Goal: Task Accomplishment & Management: Manage account settings

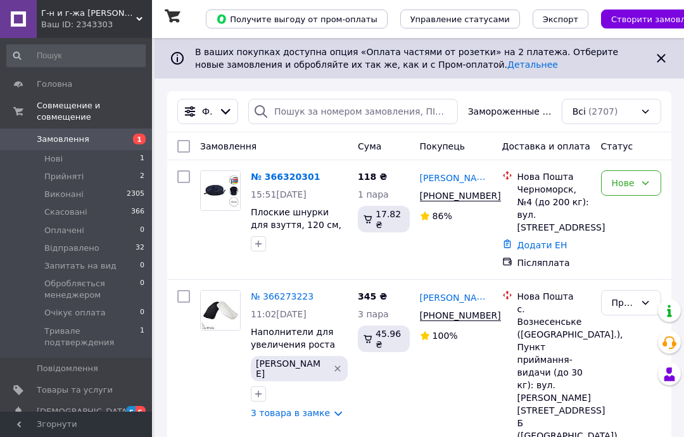
click at [296, 168] on div "№ 366320301 15:51[DATE] Плоские шнурки для взуття, 120 см, темно-синего цвета S…" at bounding box center [299, 210] width 107 height 91
click at [299, 179] on font "№ 366320301" at bounding box center [285, 177] width 69 height 10
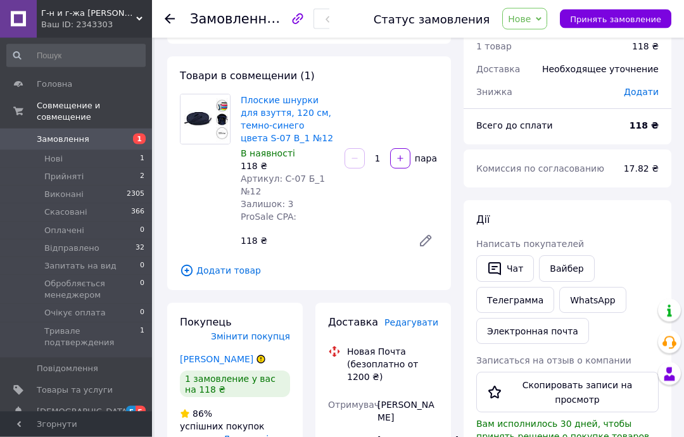
scroll to position [47, 0]
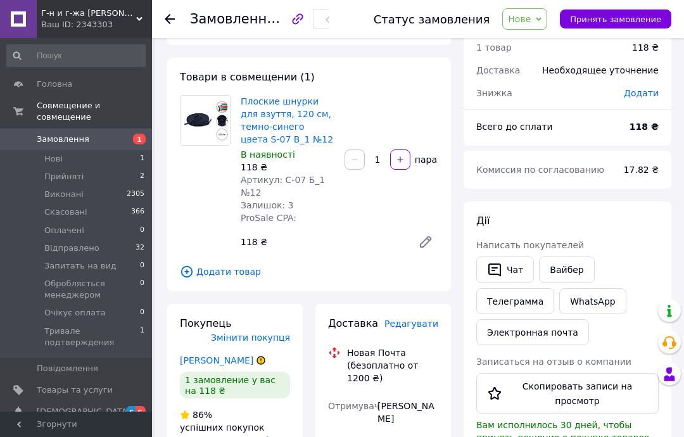
click at [168, 15] on icon at bounding box center [170, 19] width 10 height 10
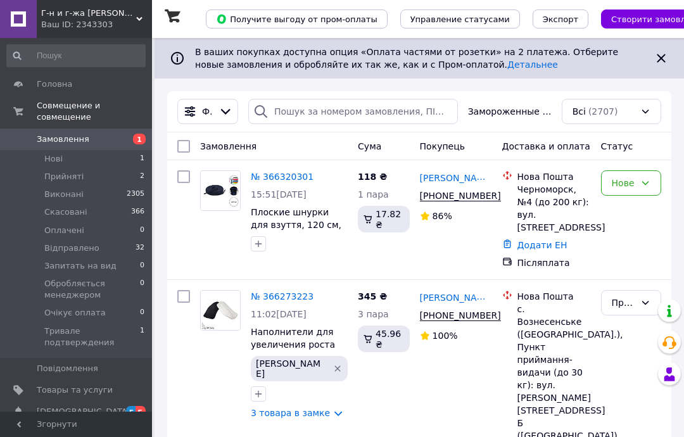
click at [649, 184] on icon at bounding box center [645, 183] width 10 height 10
click at [644, 216] on li "Прийнято" at bounding box center [630, 216] width 59 height 35
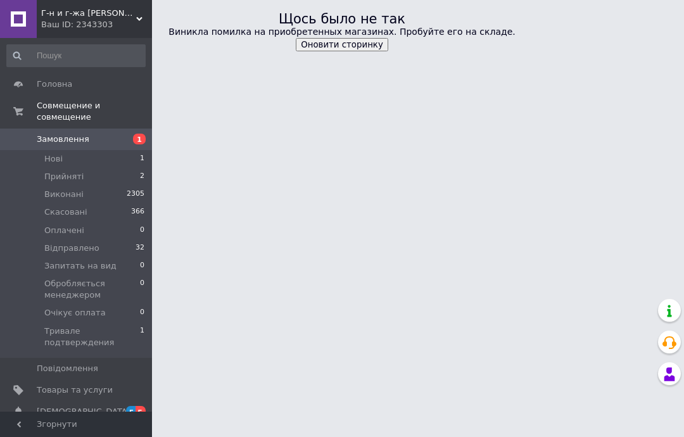
click at [99, 150] on li "Нові 1" at bounding box center [76, 159] width 152 height 18
click at [85, 168] on li "Прийняті 2" at bounding box center [76, 177] width 152 height 18
click at [86, 170] on li "Прийняті 2" at bounding box center [76, 177] width 152 height 18
click at [92, 168] on li "Прийняті 2" at bounding box center [76, 177] width 152 height 18
click at [84, 168] on li "Прийняті 2" at bounding box center [76, 177] width 152 height 18
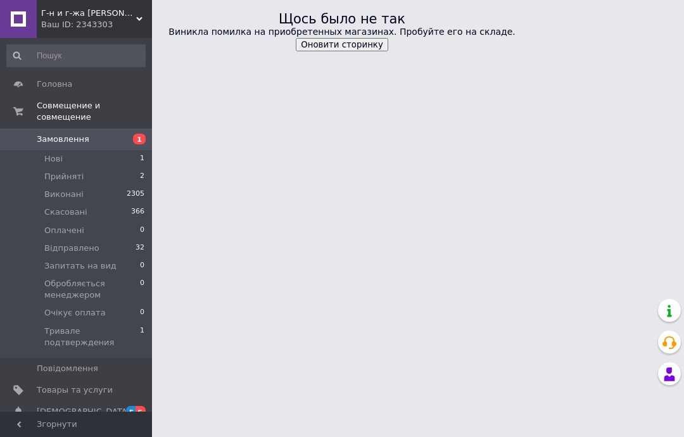
click at [111, 134] on span "Замовлення" at bounding box center [77, 139] width 80 height 11
click at [116, 134] on span "Замовлення" at bounding box center [77, 139] width 80 height 11
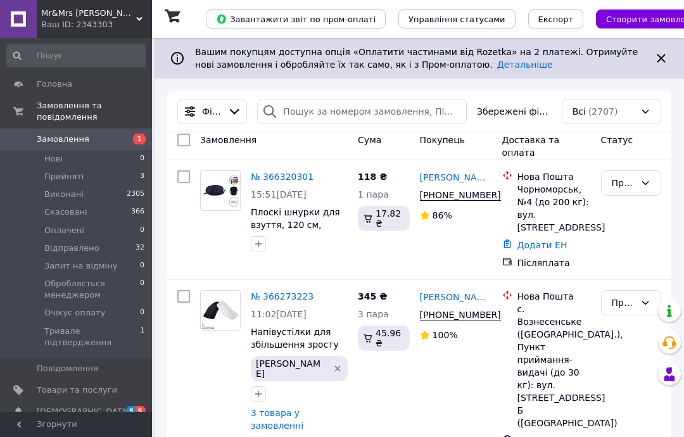
click at [298, 177] on link "№ 366320301" at bounding box center [282, 177] width 63 height 10
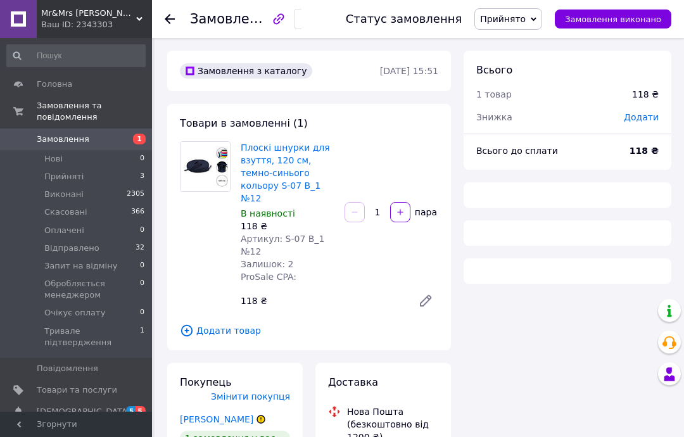
click at [120, 137] on span "1" at bounding box center [134, 139] width 35 height 11
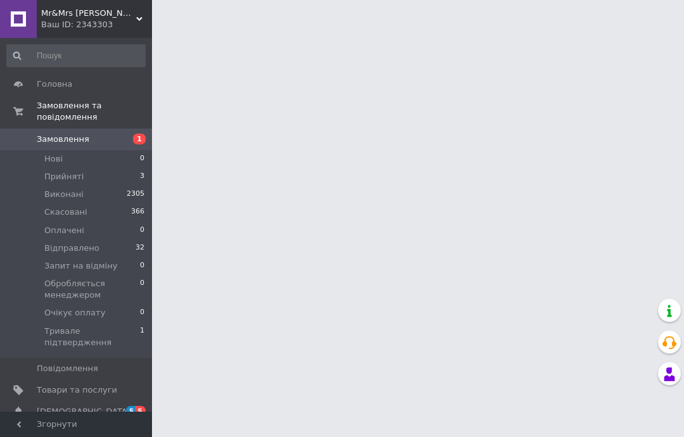
click at [115, 154] on li "Нові 0" at bounding box center [76, 159] width 152 height 18
click at [123, 158] on li "Нові 0" at bounding box center [76, 159] width 152 height 18
click at [83, 185] on li "Виконані" at bounding box center [76, 194] width 152 height 18
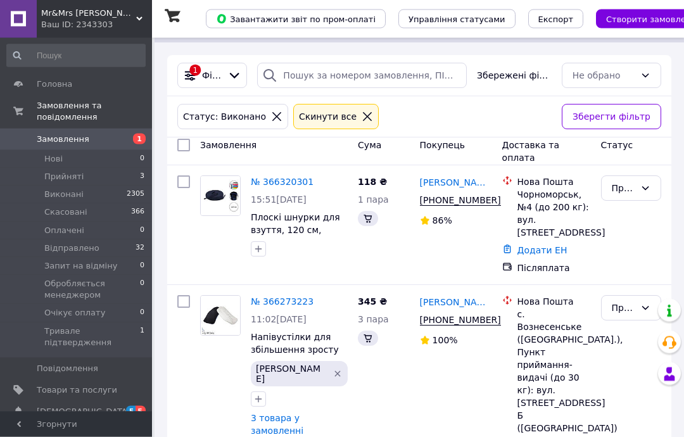
scroll to position [43, 0]
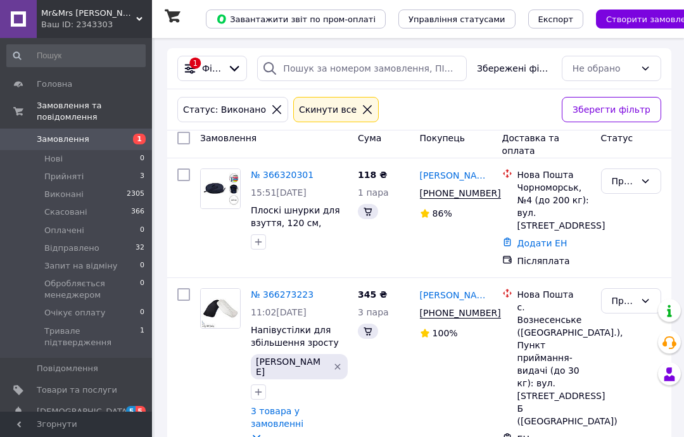
click at [302, 173] on link "№ 366320301" at bounding box center [282, 175] width 63 height 10
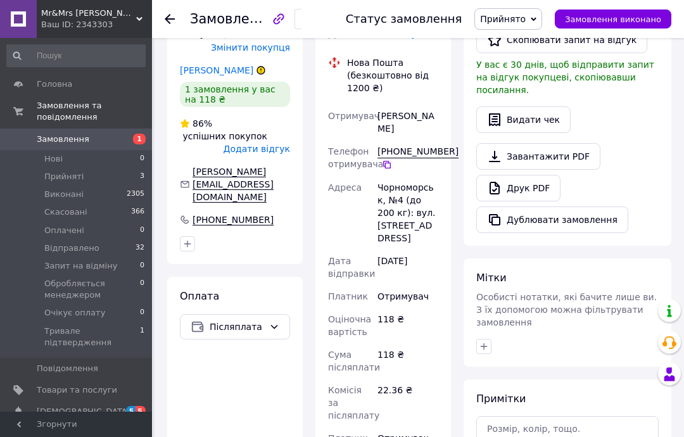
scroll to position [380, 0]
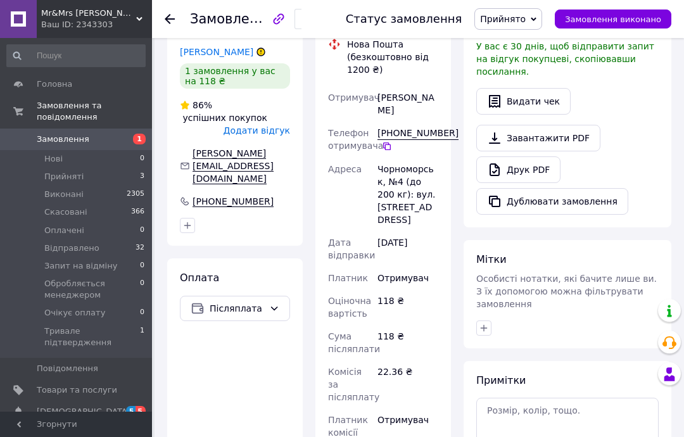
click at [169, 19] on use at bounding box center [170, 19] width 10 height 10
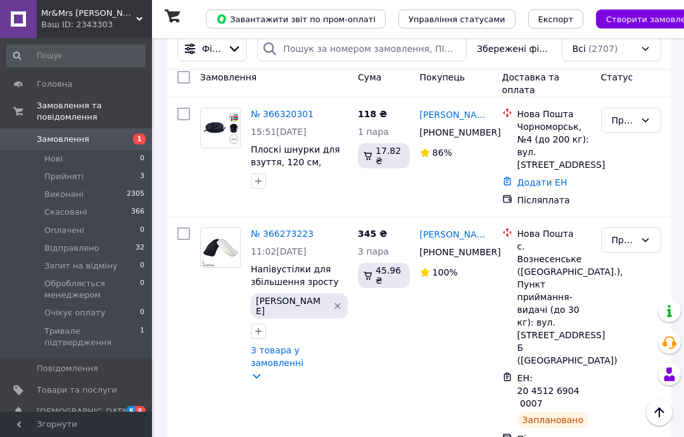
scroll to position [15, 0]
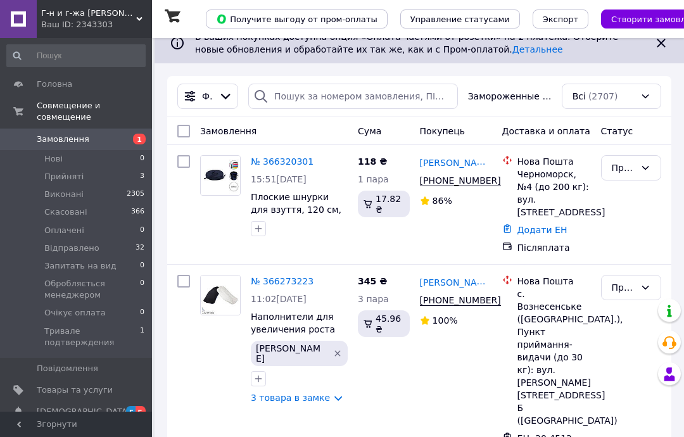
click at [113, 134] on span "Замовлення" at bounding box center [77, 139] width 80 height 11
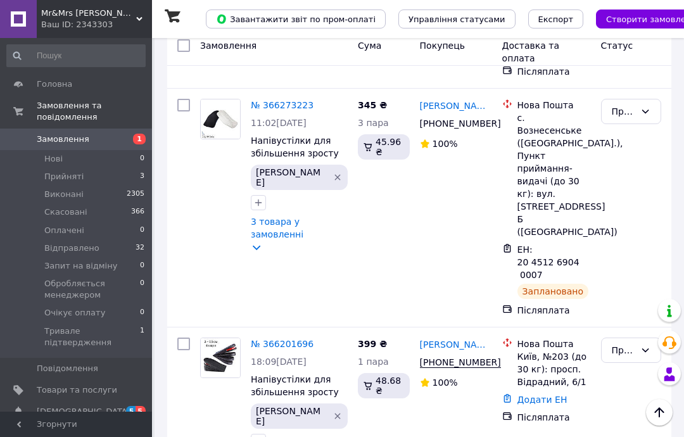
scroll to position [194, 0]
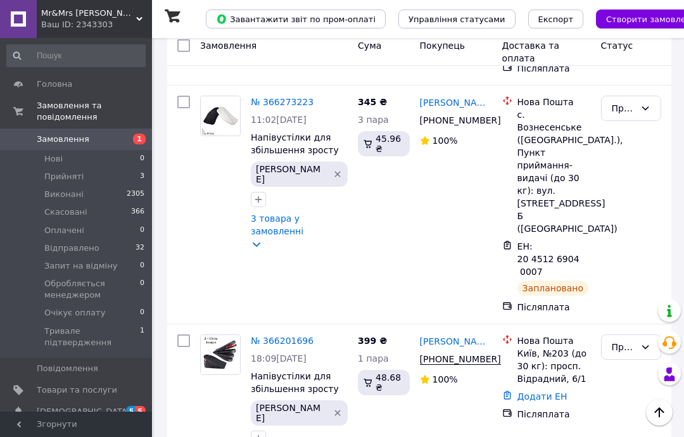
click at [287, 97] on link "№ 366273223" at bounding box center [282, 102] width 63 height 10
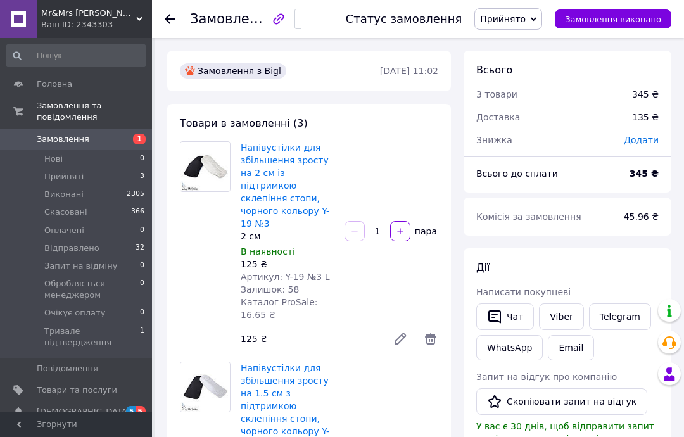
click at [542, 22] on span "Прийнято" at bounding box center [508, 19] width 68 height 22
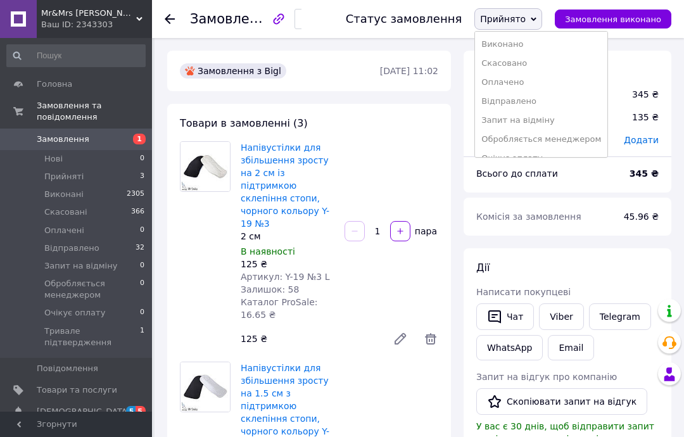
click at [541, 99] on li "Відправлено" at bounding box center [541, 101] width 132 height 19
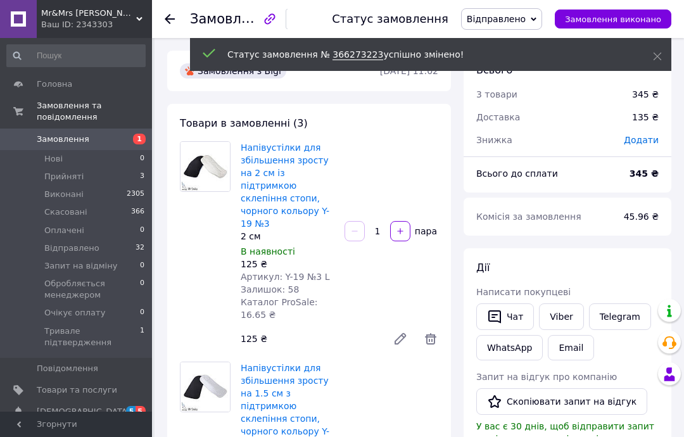
click at [110, 142] on span "Замовлення" at bounding box center [77, 139] width 80 height 11
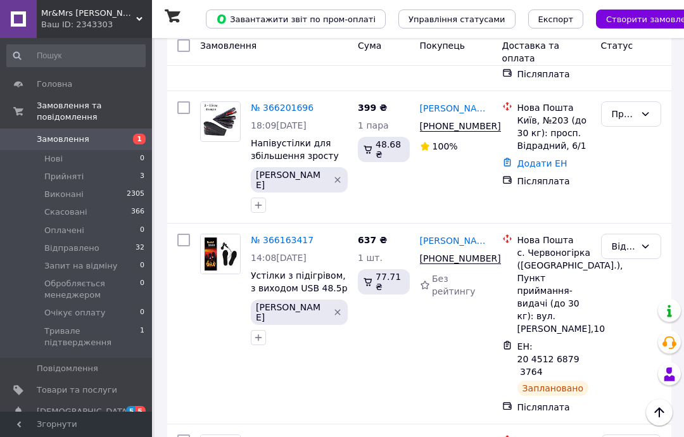
scroll to position [426, 0]
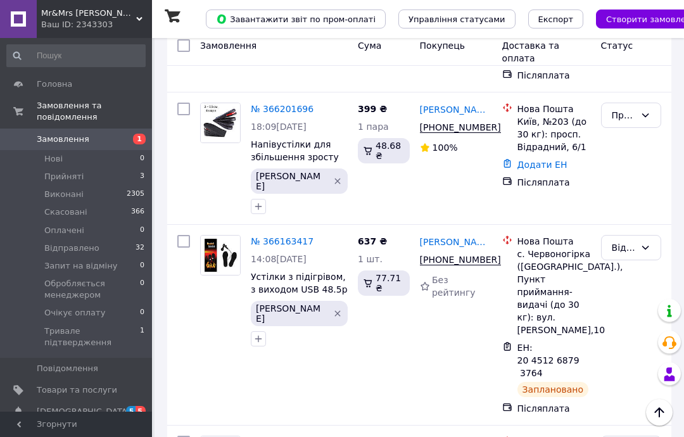
click at [291, 104] on link "№ 366201696" at bounding box center [282, 109] width 63 height 10
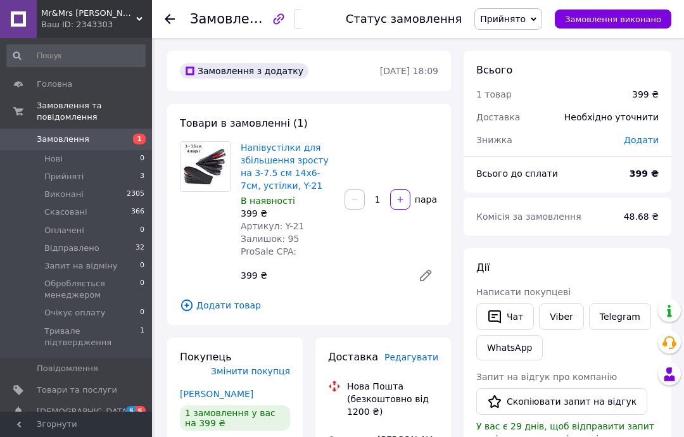
click at [173, 13] on div at bounding box center [170, 19] width 10 height 13
